Goal: Information Seeking & Learning: Learn about a topic

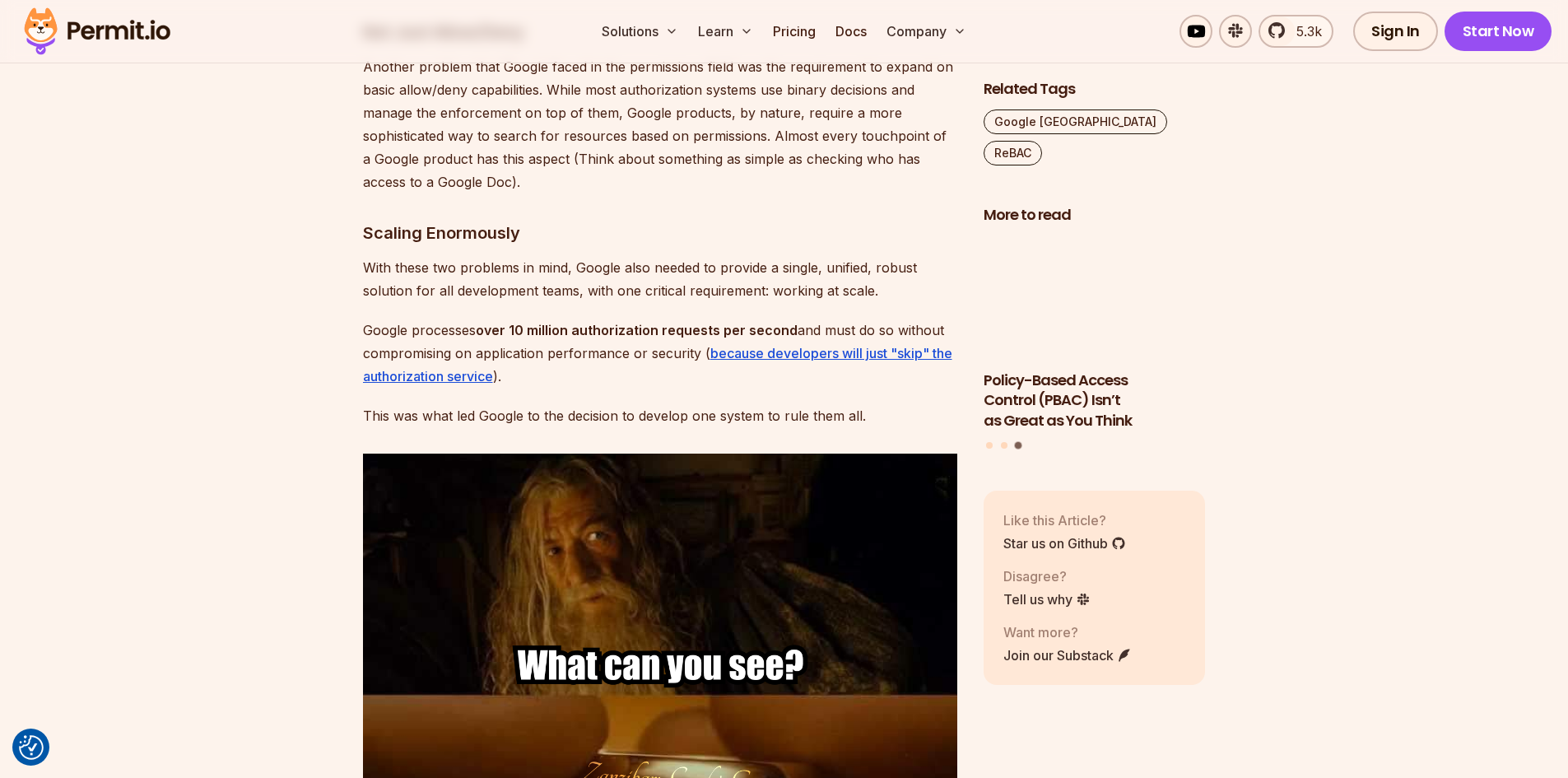
scroll to position [1706, 0]
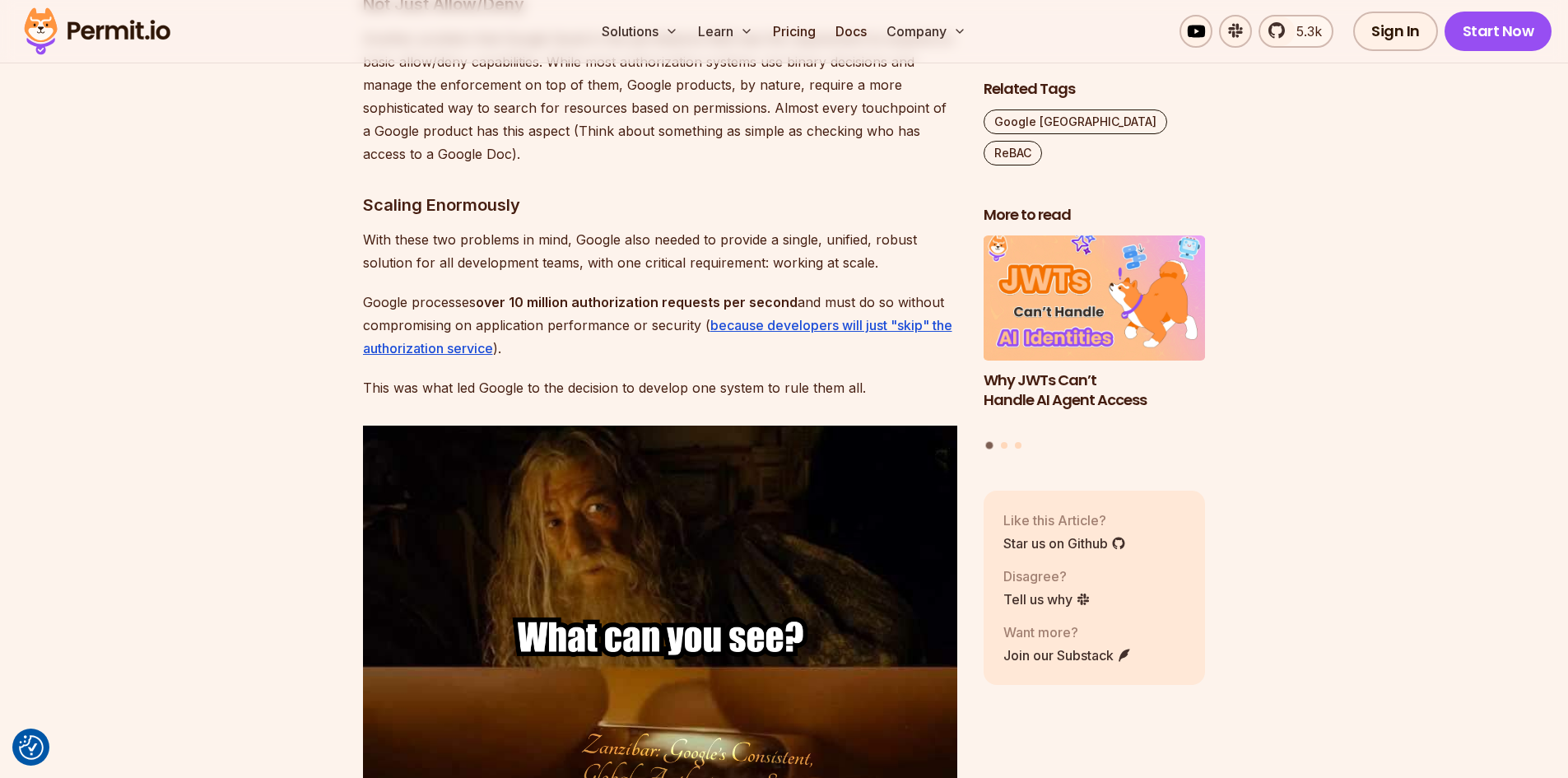
click at [411, 228] on p "With these two problems in mind, Google also needed to provide a single, unifie…" at bounding box center [660, 251] width 594 height 46
drag, startPoint x: 411, startPoint y: 219, endPoint x: 764, endPoint y: 197, distance: 353.7
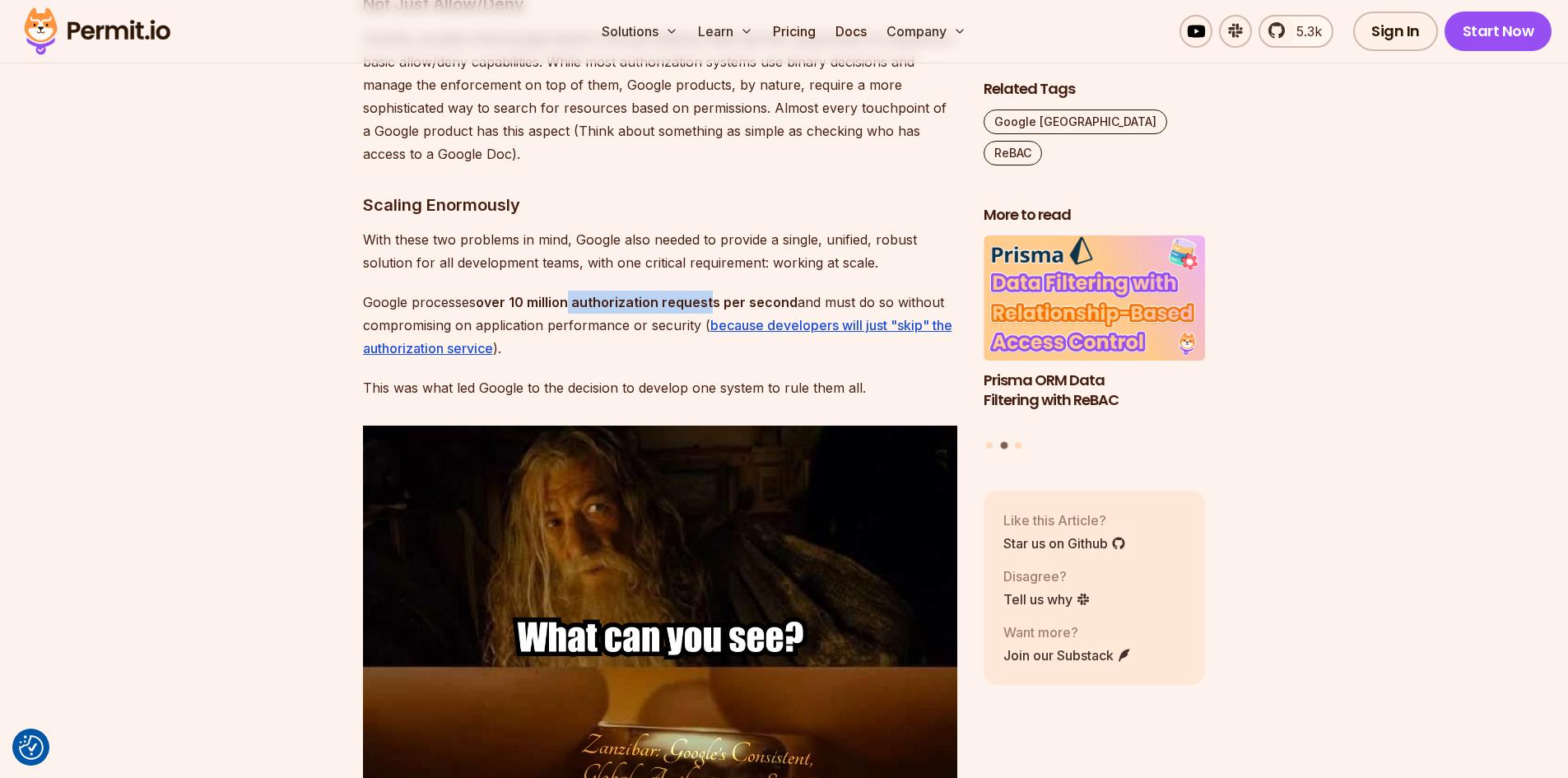
drag, startPoint x: 571, startPoint y: 283, endPoint x: 711, endPoint y: 286, distance: 140.0
click at [711, 294] on strong "over 10 million authorization requests per second" at bounding box center [637, 302] width 321 height 16
drag, startPoint x: 572, startPoint y: 308, endPoint x: 626, endPoint y: 308, distance: 54.0
click at [626, 308] on p "Google processes over 10 million authorization requests per second and must do …" at bounding box center [660, 325] width 594 height 69
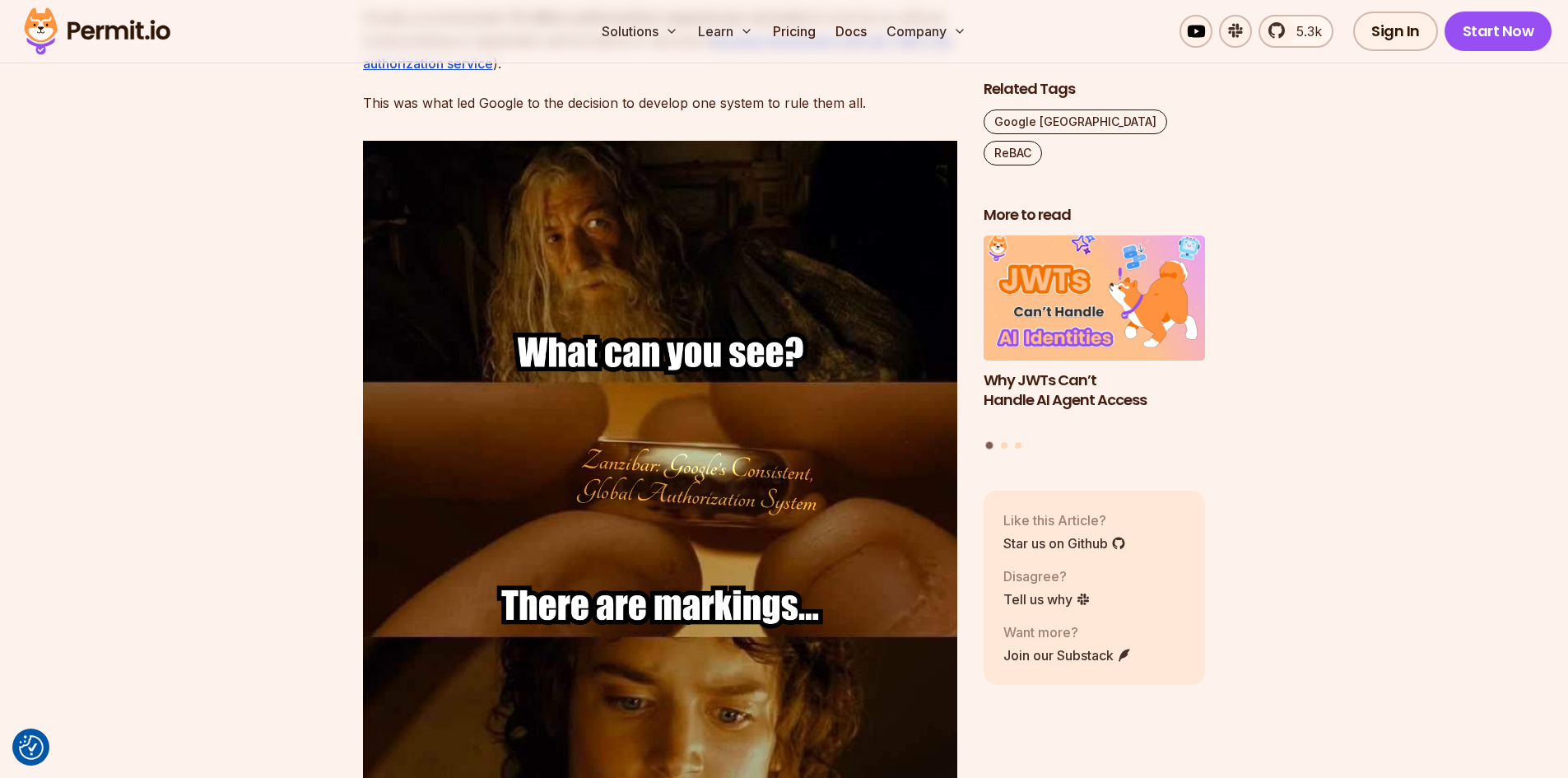
drag, startPoint x: 661, startPoint y: 331, endPoint x: 665, endPoint y: 352, distance: 21.4
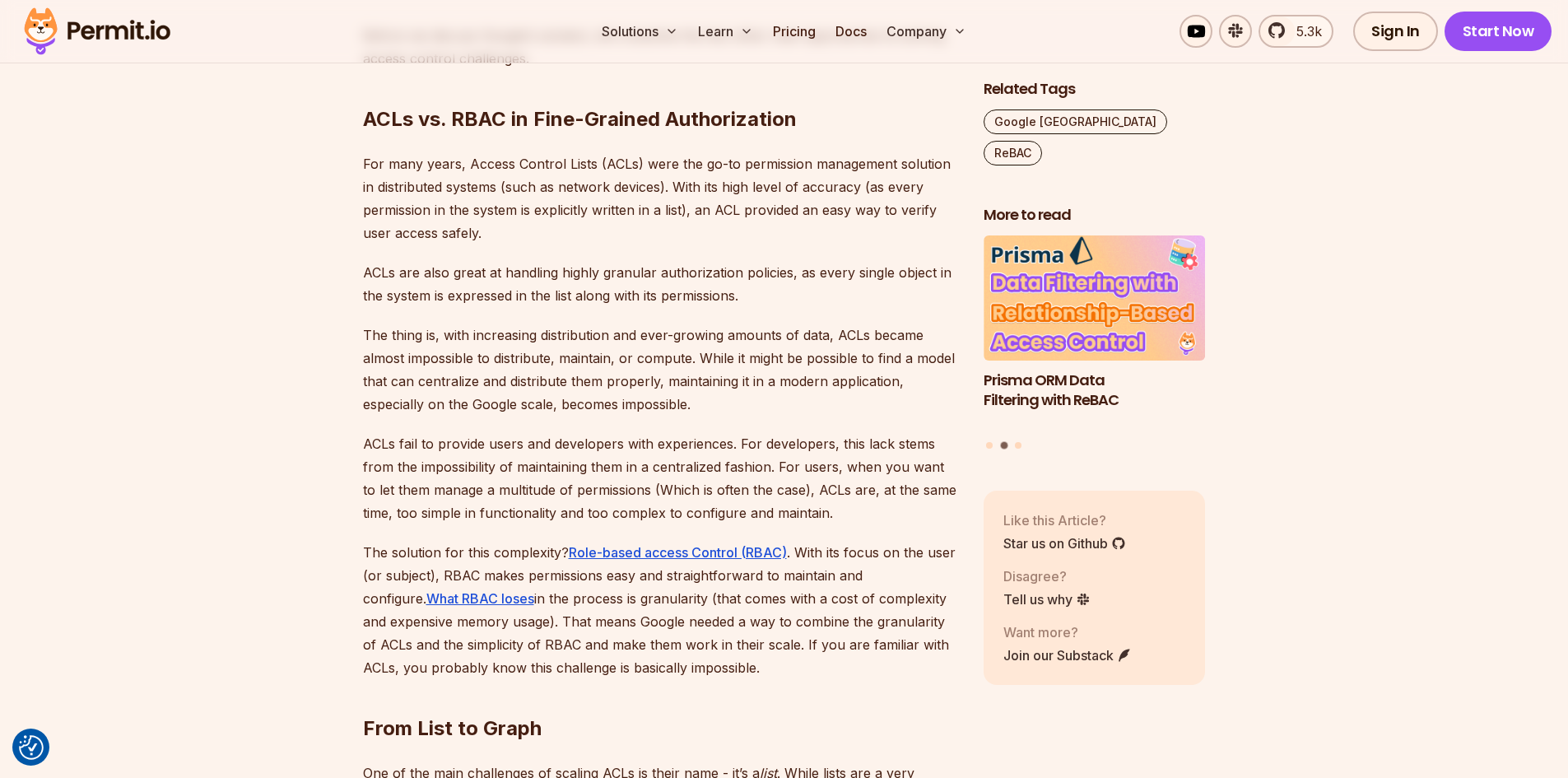
drag, startPoint x: 683, startPoint y: 271, endPoint x: 681, endPoint y: 259, distance: 12.2
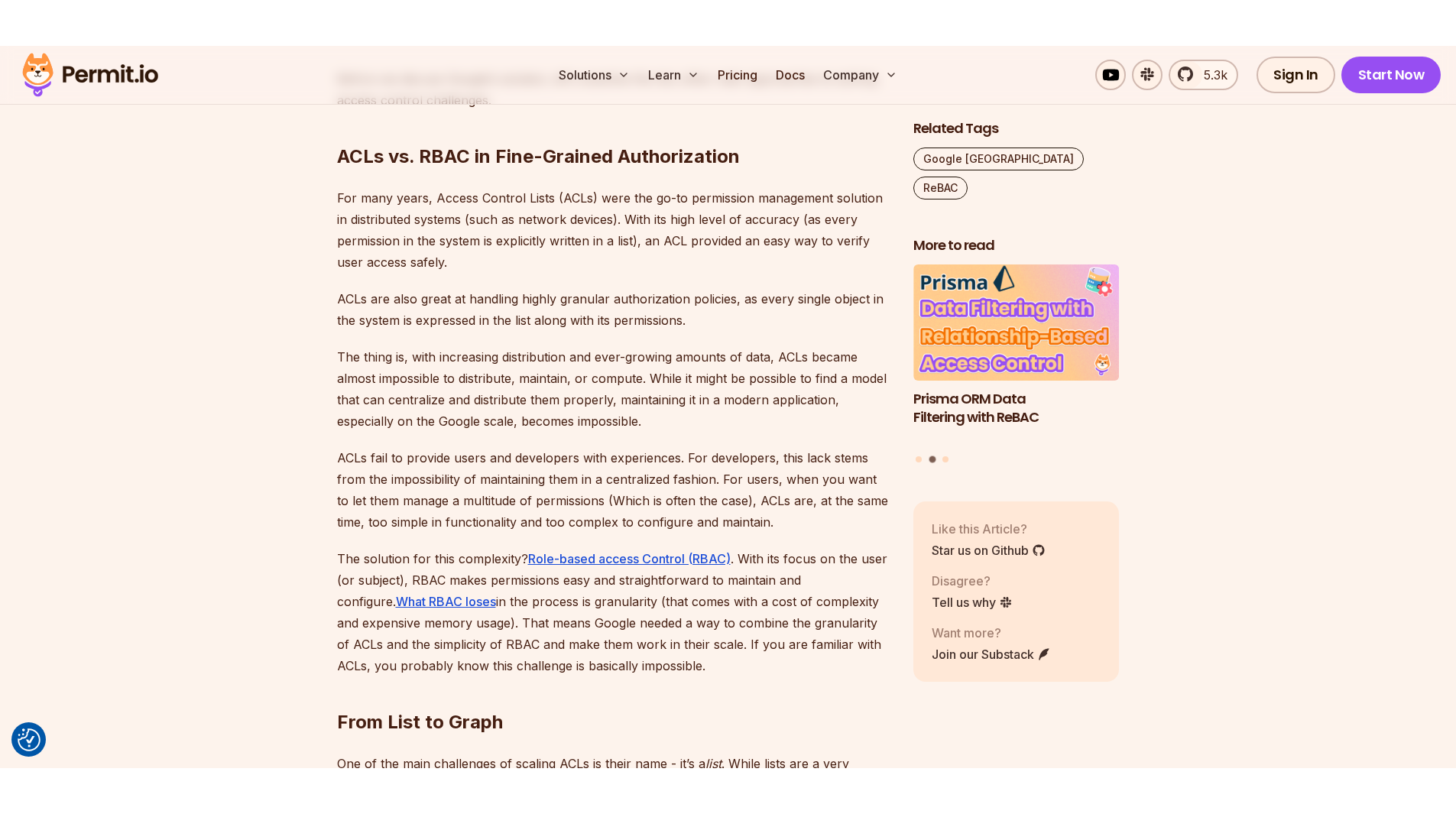
scroll to position [2689, 0]
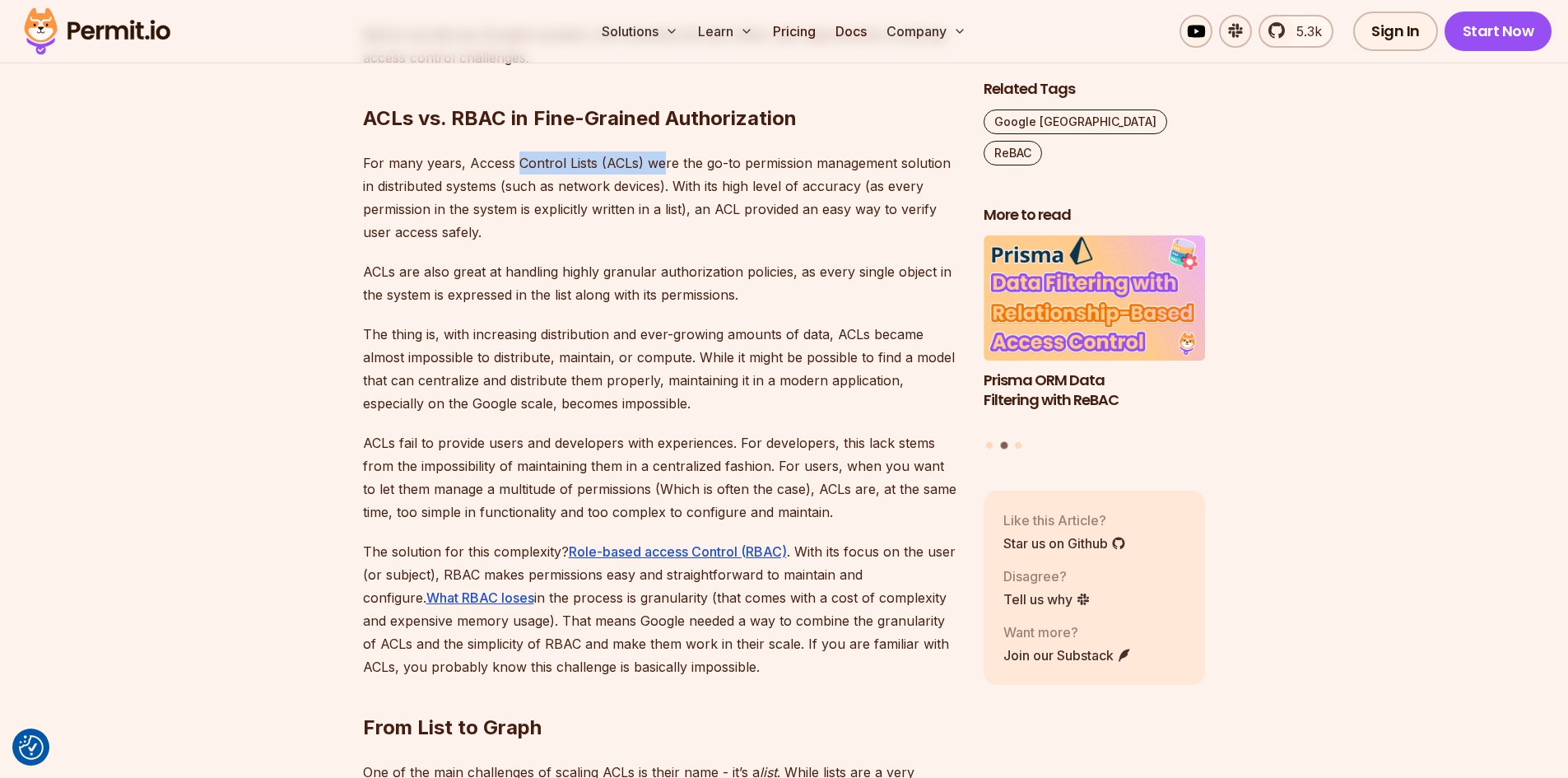
drag, startPoint x: 516, startPoint y: 142, endPoint x: 674, endPoint y: 139, distance: 158.0
click at [670, 152] on p "For many years, Access Control Lists (ACLs) were the go-to permission managemen…" at bounding box center [660, 198] width 594 height 92
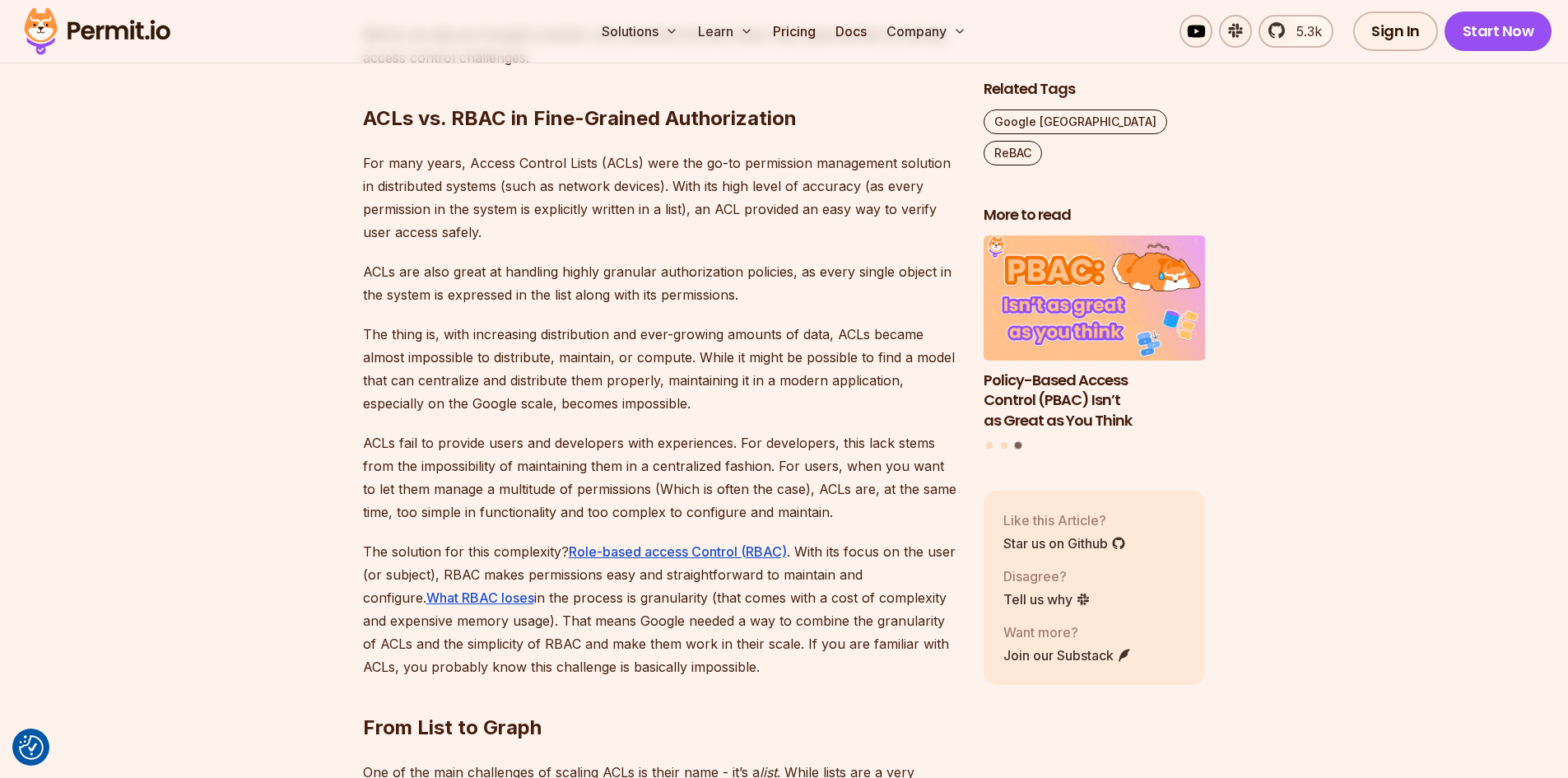
click at [709, 152] on p "For many years, Access Control Lists (ACLs) were the go-to permission managemen…" at bounding box center [660, 198] width 594 height 92
drag, startPoint x: 709, startPoint y: 141, endPoint x: 818, endPoint y: 146, distance: 109.1
click at [815, 152] on p "For many years, Access Control Lists (ACLs) were the go-to permission managemen…" at bounding box center [660, 198] width 594 height 92
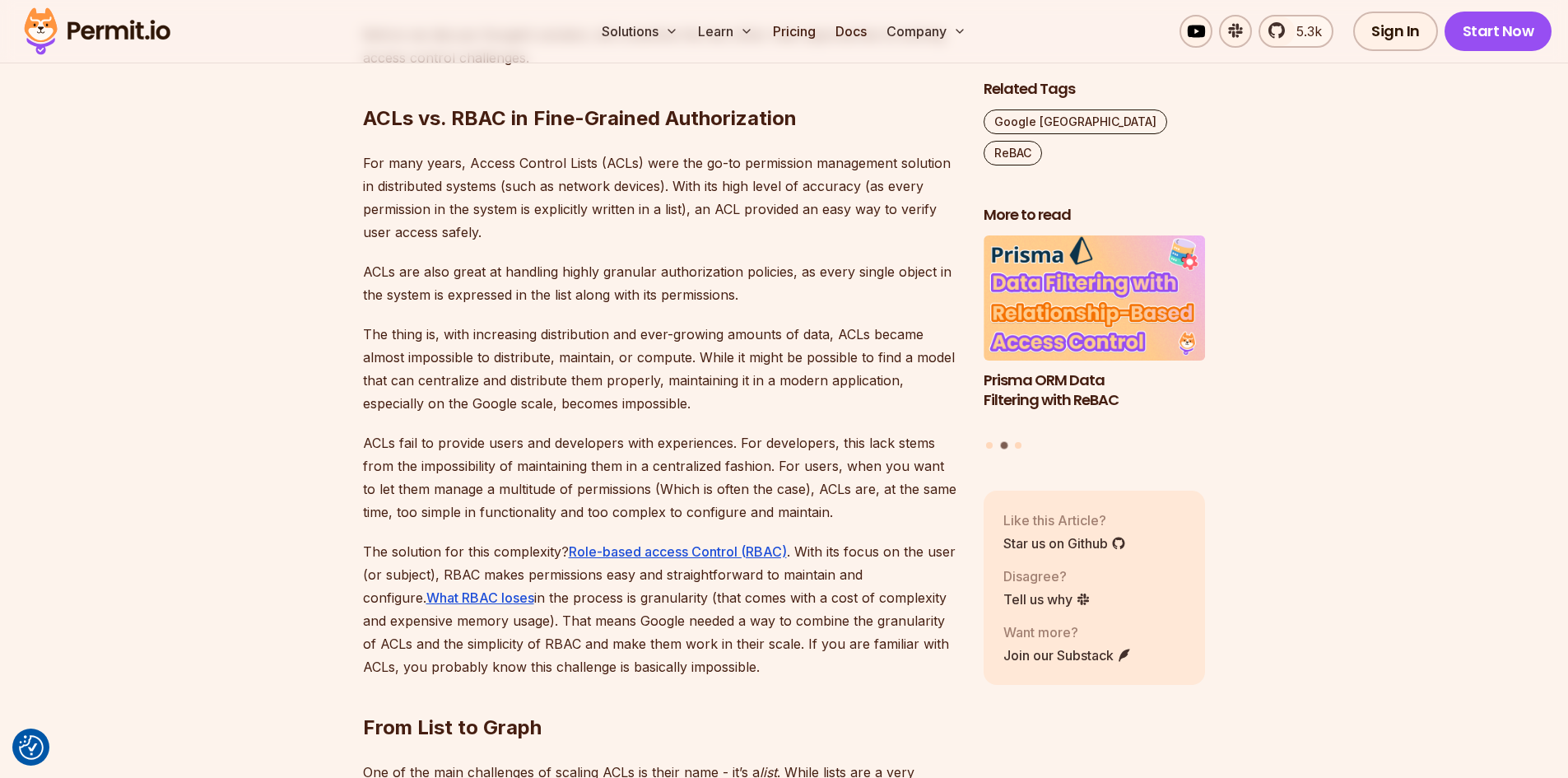
click at [714, 187] on p "For many years, Access Control Lists (ACLs) were the go-to permission managemen…" at bounding box center [660, 198] width 594 height 92
drag, startPoint x: 714, startPoint y: 187, endPoint x: 797, endPoint y: 183, distance: 83.1
click at [797, 183] on p "For many years, Access Control Lists (ACLs) were the go-to permission managemen…" at bounding box center [660, 198] width 594 height 92
click at [413, 261] on p "ACLs are also great at handling highly granular authorization policies, as ever…" at bounding box center [660, 284] width 594 height 46
drag, startPoint x: 413, startPoint y: 245, endPoint x: 739, endPoint y: 255, distance: 326.2
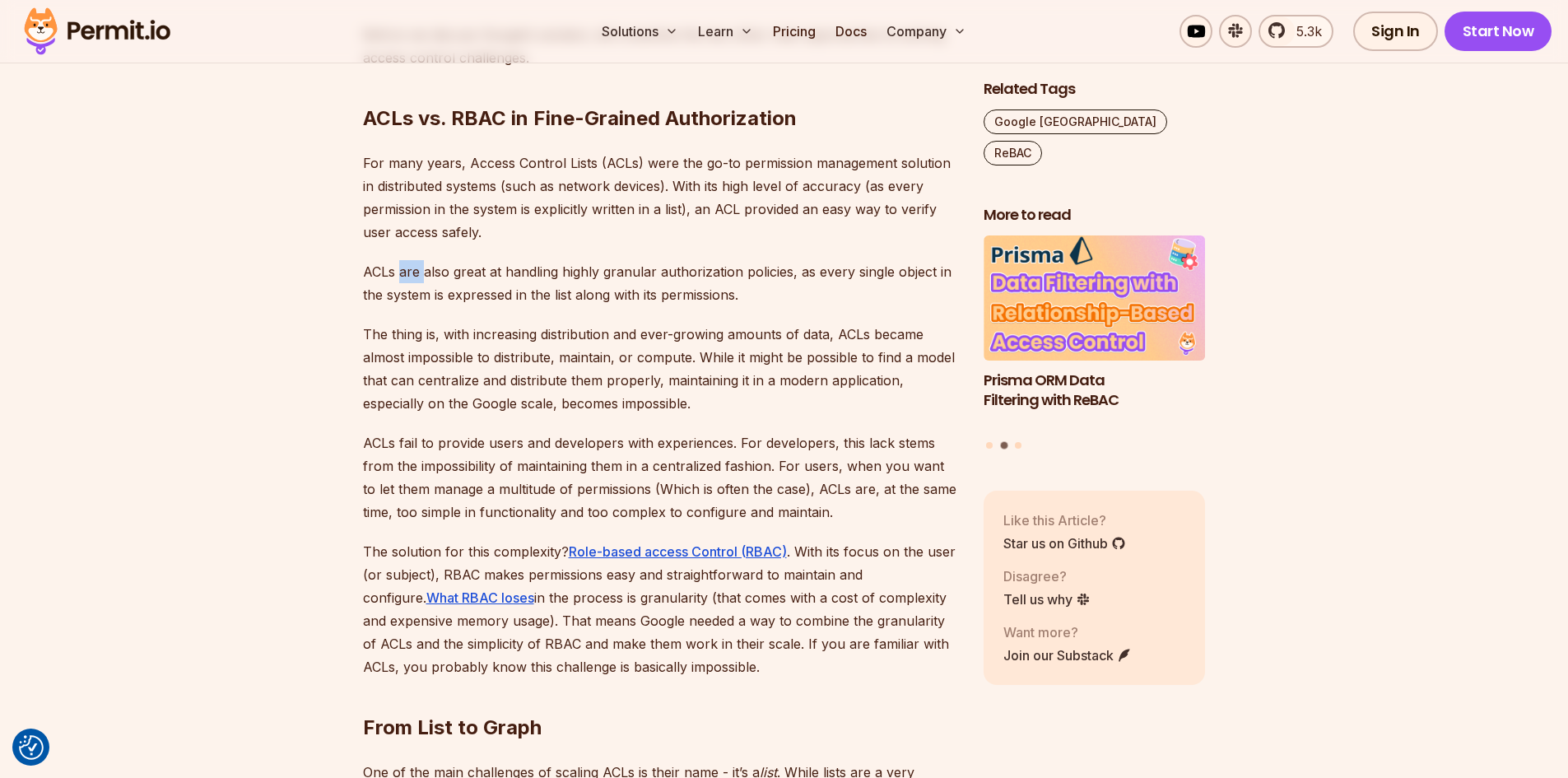
click at [580, 261] on p "ACLs are also great at handling highly granular authorization policies, as ever…" at bounding box center [660, 284] width 594 height 46
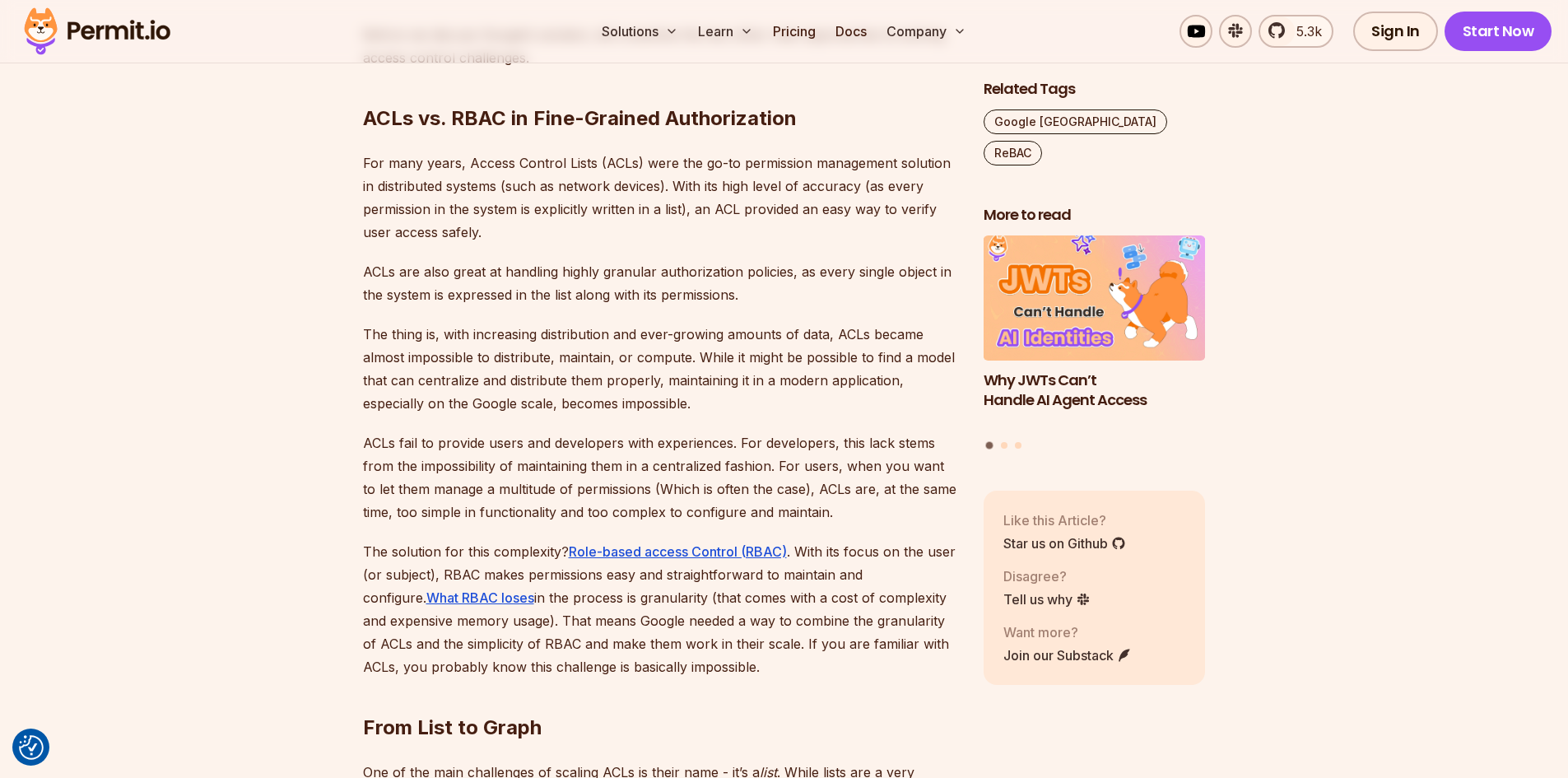
click at [411, 323] on p "The thing is, with increasing distribution and ever-growing amounts of data, AC…" at bounding box center [660, 369] width 594 height 92
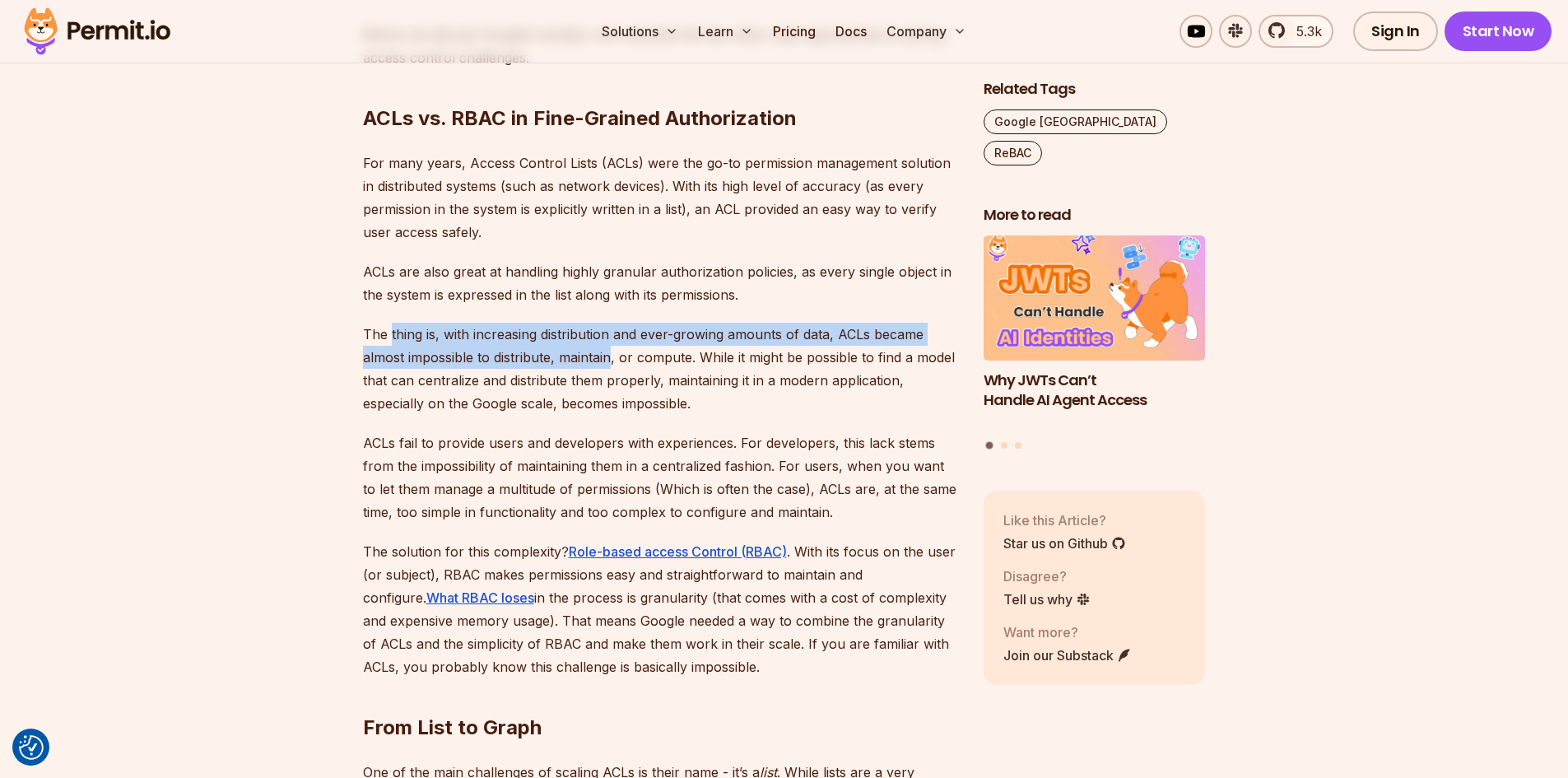
drag, startPoint x: 411, startPoint y: 313, endPoint x: 639, endPoint y: 336, distance: 229.2
click at [591, 327] on p "The thing is, with increasing distribution and ever-growing amounts of data, AC…" at bounding box center [660, 369] width 594 height 92
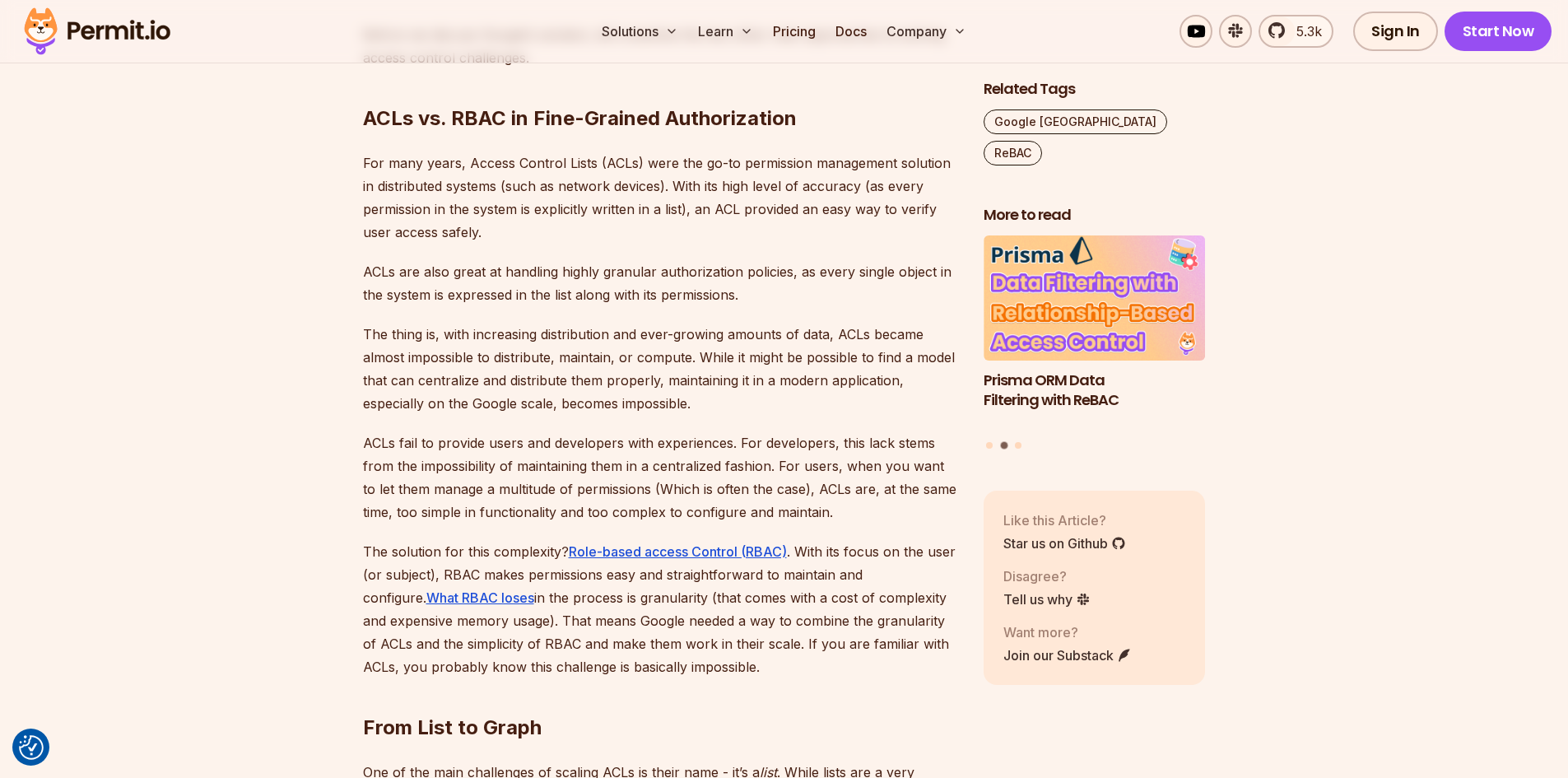
click at [408, 431] on p "ACLs fail to provide users and developers with experiences. For developers, thi…" at bounding box center [660, 477] width 594 height 92
drag, startPoint x: 408, startPoint y: 419, endPoint x: 751, endPoint y: 422, distance: 343.0
click at [751, 431] on p "ACLs fail to provide users and developers with experiences. For developers, thi…" at bounding box center [660, 477] width 594 height 92
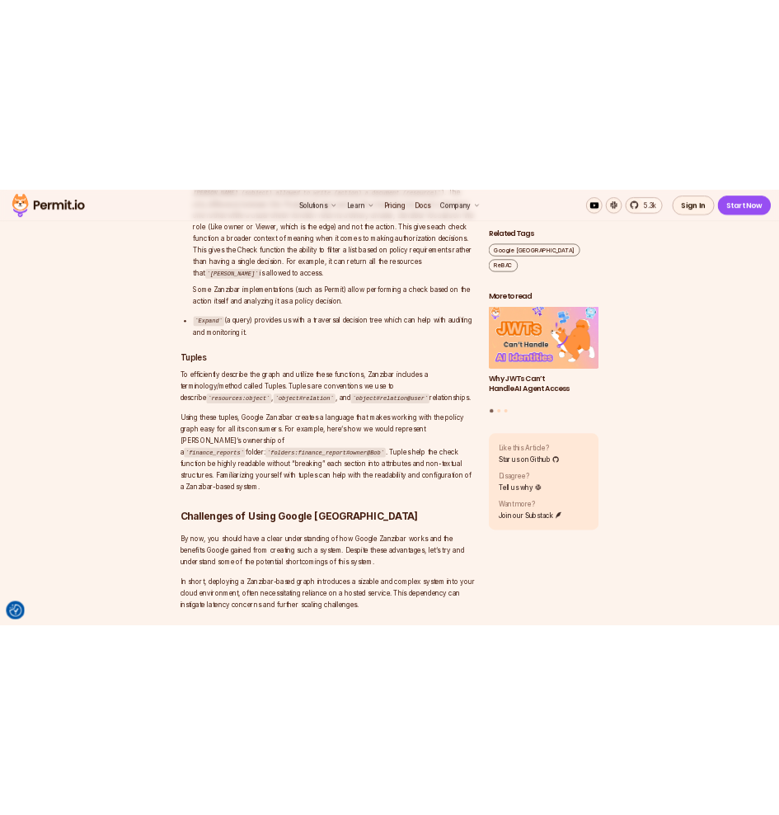
scroll to position [5097, 0]
